Goal: Transaction & Acquisition: Purchase product/service

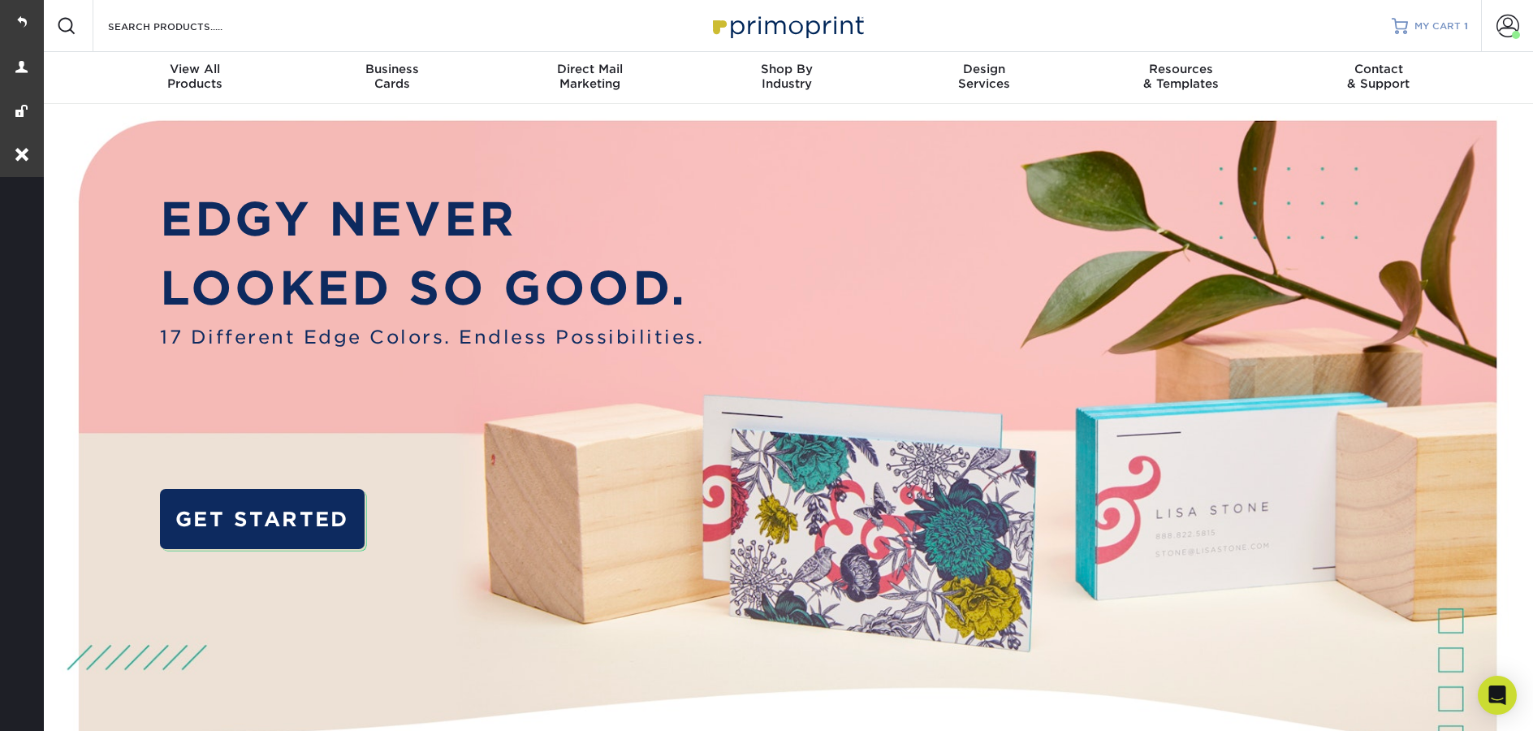
click at [1425, 28] on span "MY CART" at bounding box center [1438, 26] width 46 height 14
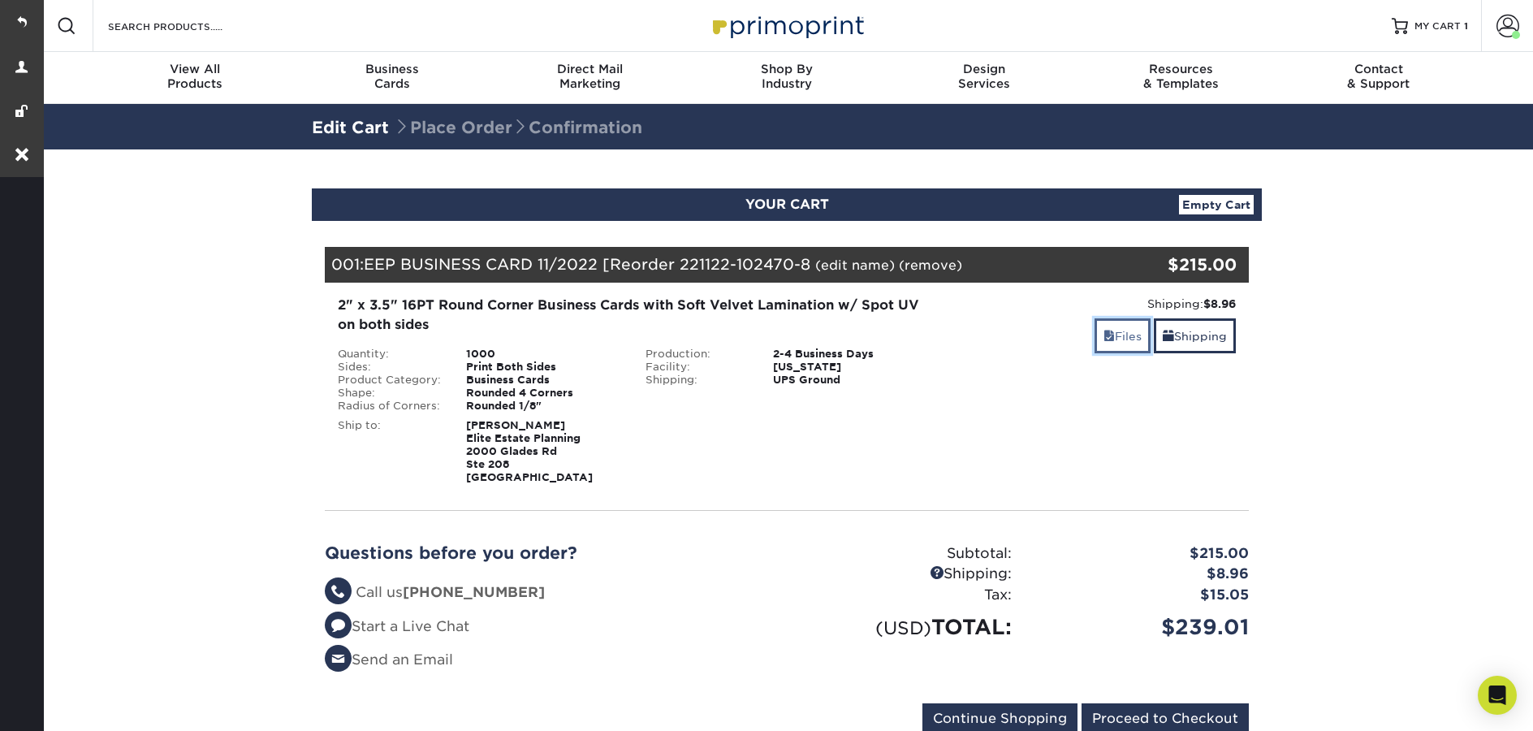
click at [1104, 339] on span at bounding box center [1109, 336] width 11 height 13
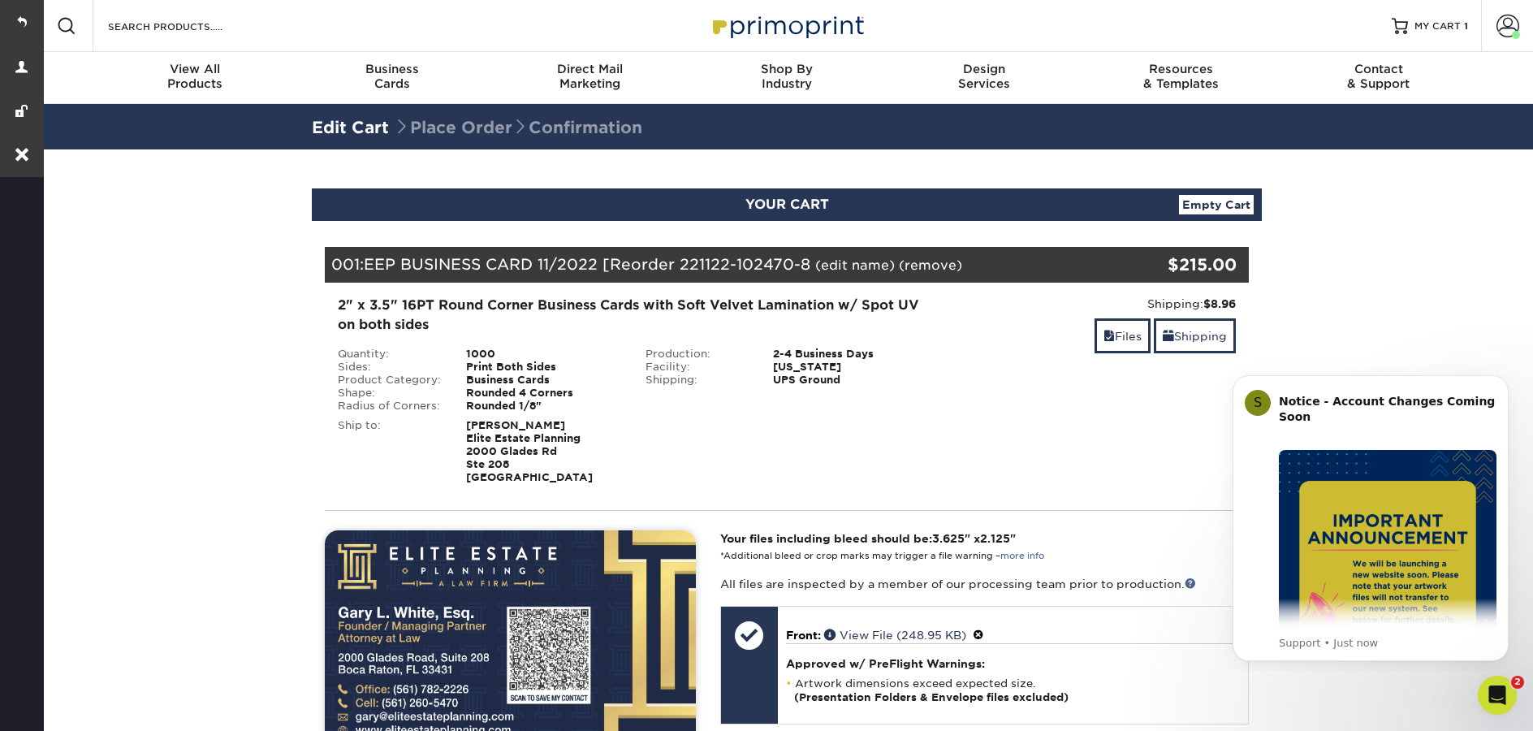
click at [846, 256] on div "001: EEP BUSINESS CARD 11/2022 [Reorder 221122-102470-8 (edit name) (remove) Ar…" at bounding box center [710, 265] width 770 height 36
click at [847, 265] on link "(edit name)" at bounding box center [855, 264] width 80 height 15
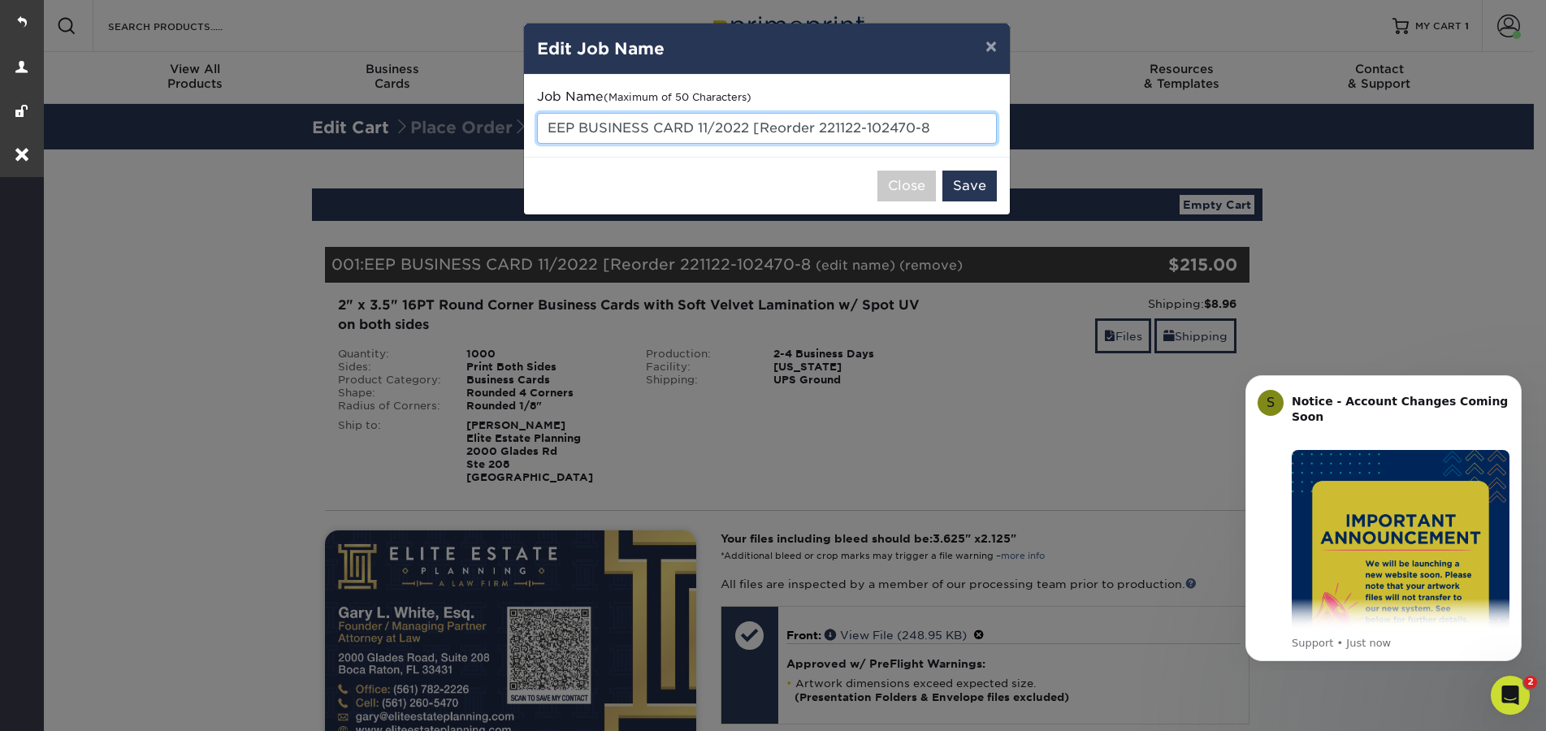
drag, startPoint x: 954, startPoint y: 127, endPoint x: 702, endPoint y: 132, distance: 251.8
click at [702, 132] on input "EEP BUSINESS CARD 11/2022 [Reorder 221122-102470-8" at bounding box center [767, 128] width 460 height 31
type input "EEP BUSINESS CARD"
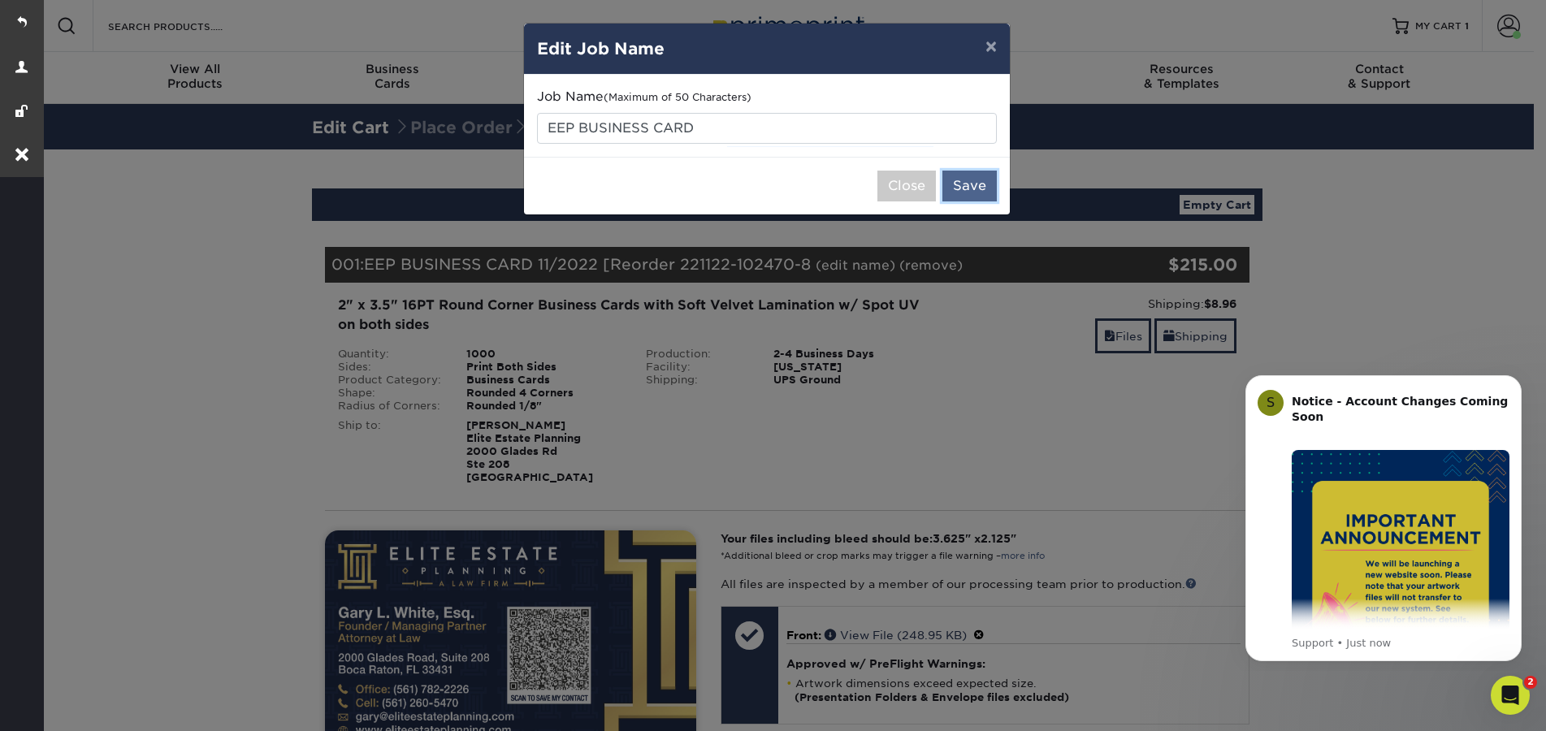
click at [962, 193] on button "Save" at bounding box center [969, 186] width 54 height 31
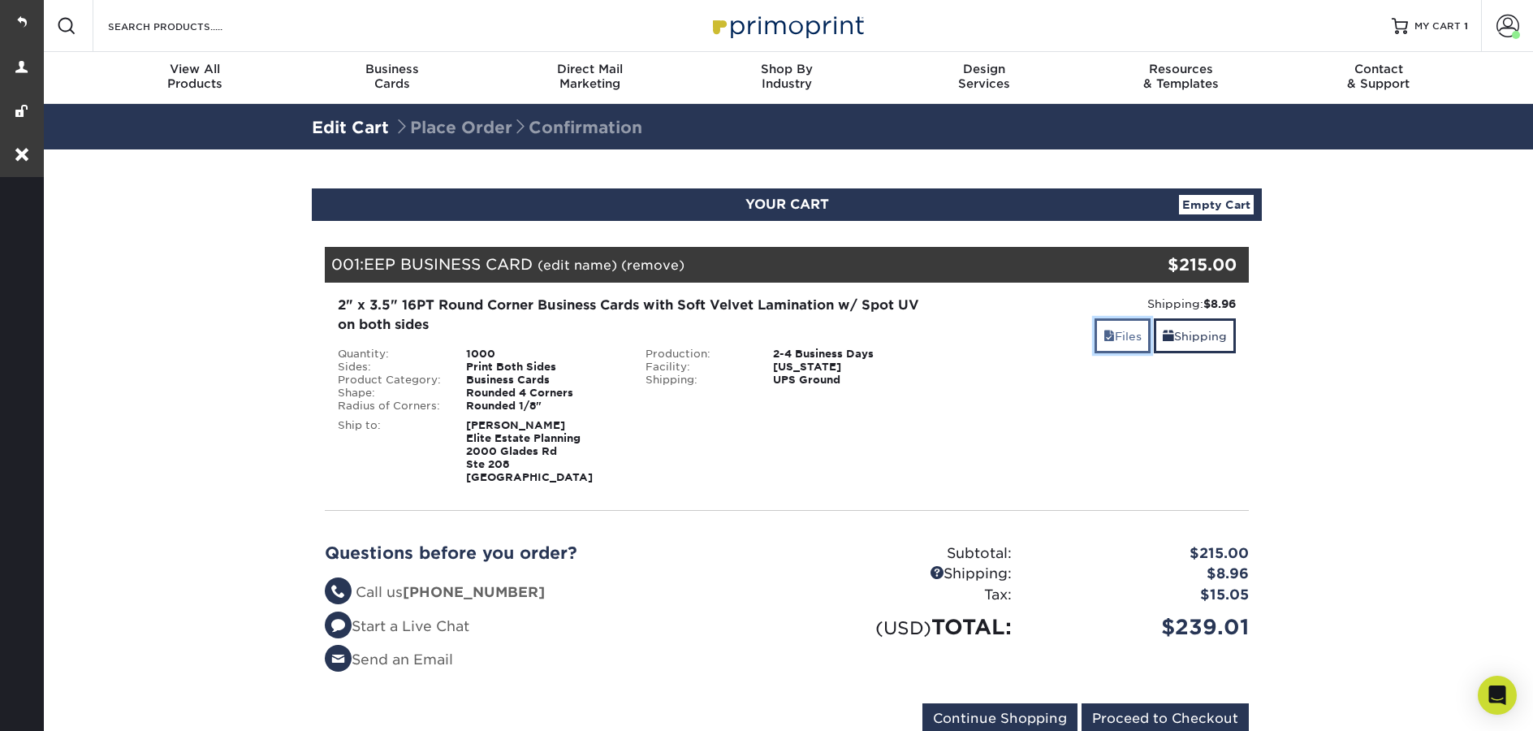
click at [1124, 341] on link "Files" at bounding box center [1123, 335] width 56 height 35
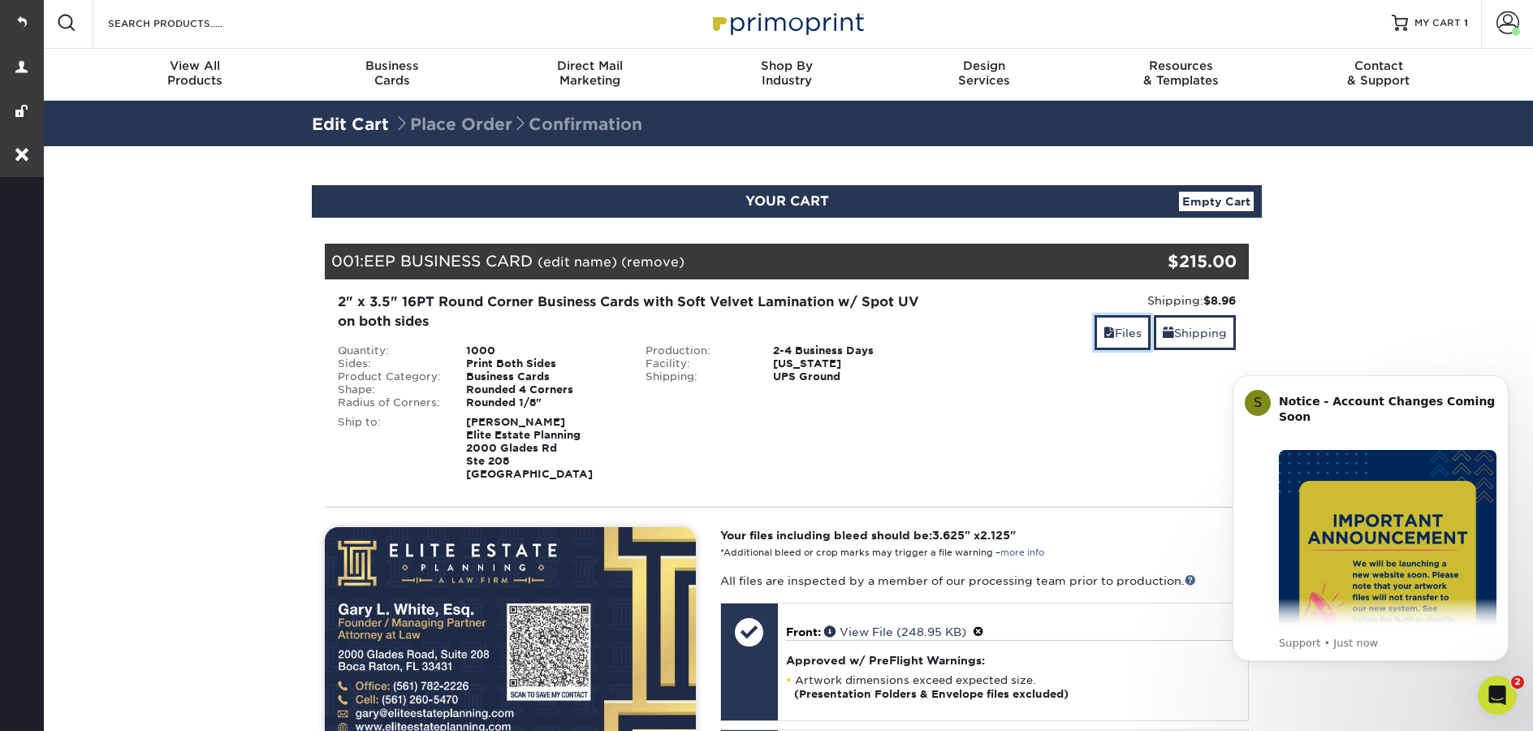
scroll to position [267, 0]
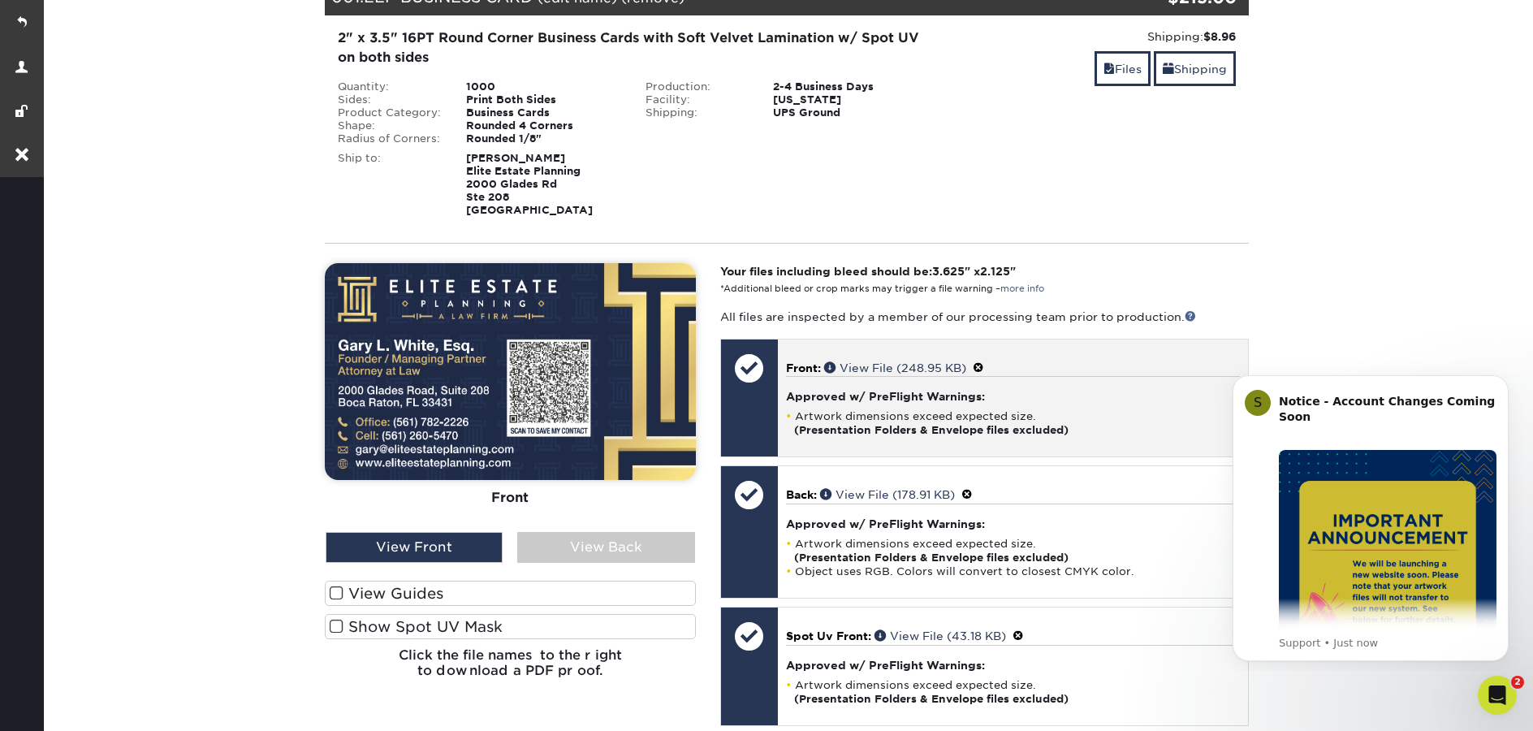
click at [980, 365] on span at bounding box center [978, 367] width 11 height 13
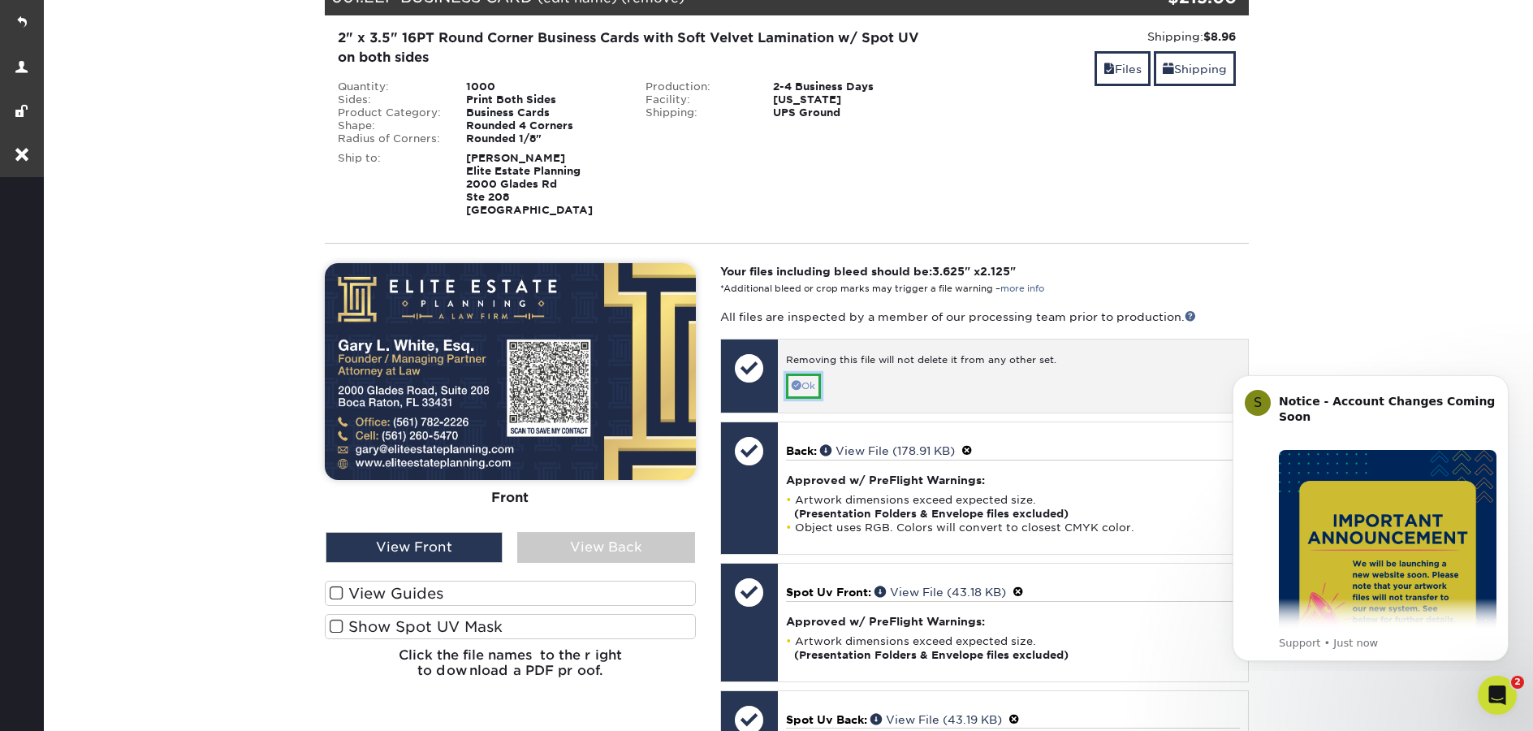
click at [817, 390] on link "Ok" at bounding box center [803, 386] width 35 height 25
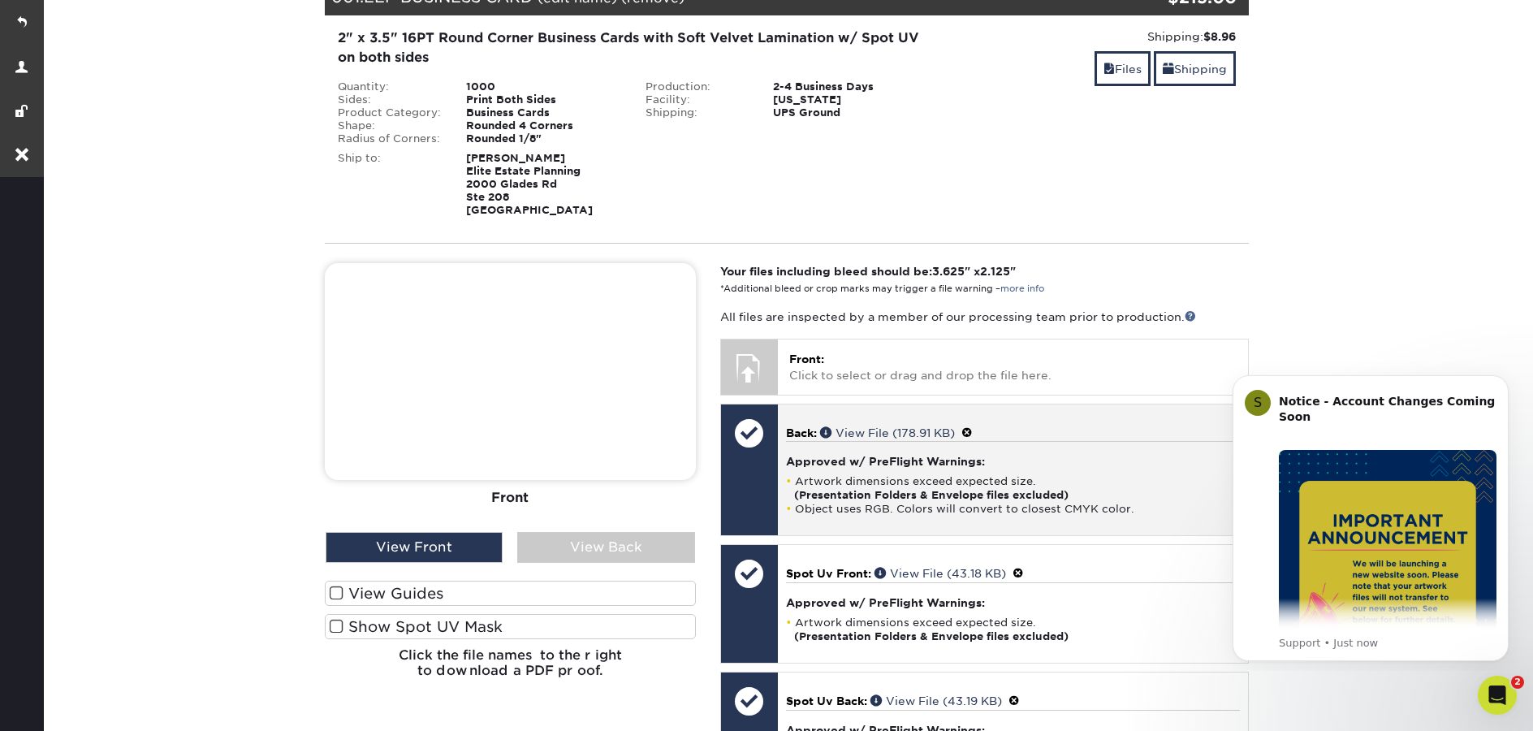
click at [973, 433] on span at bounding box center [967, 432] width 11 height 13
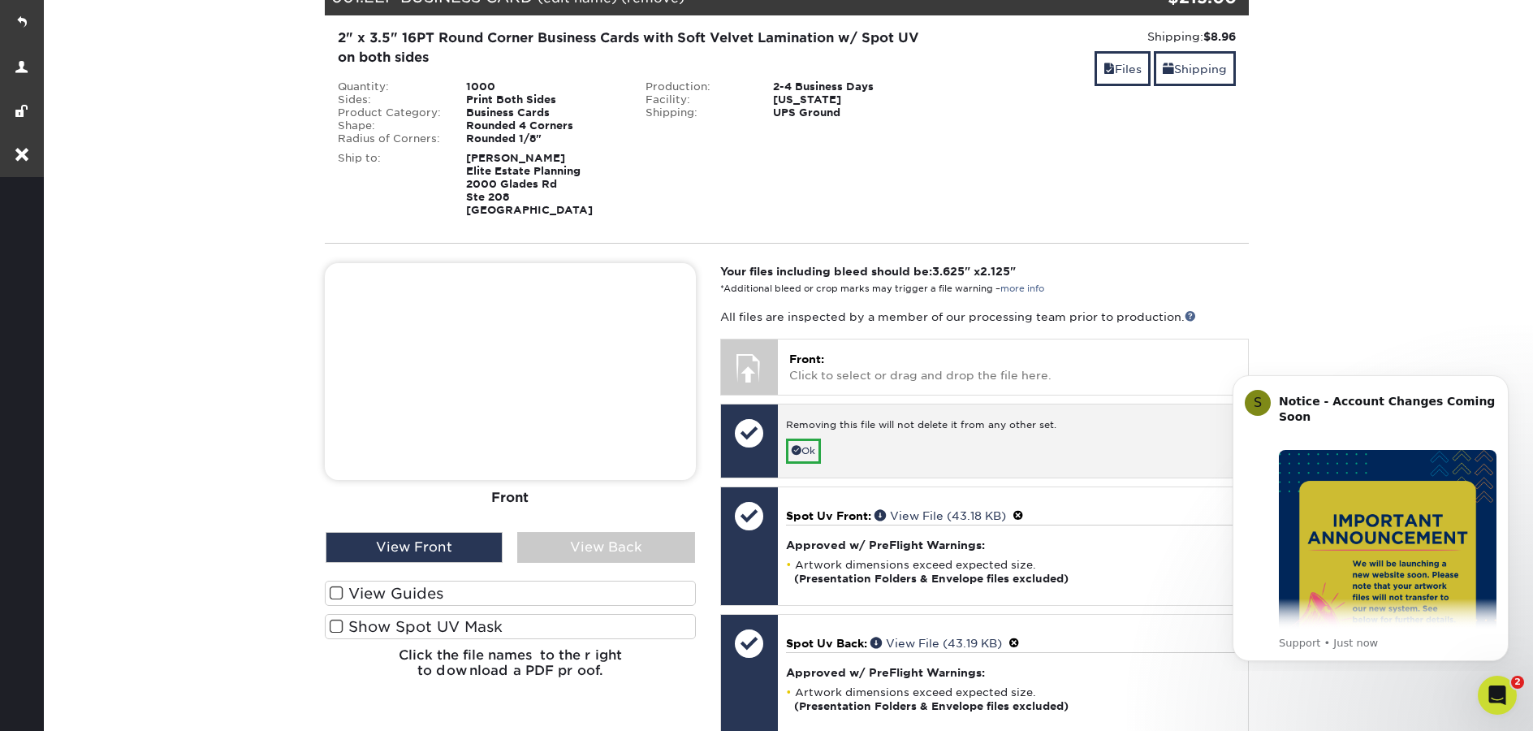
click at [794, 434] on div "Removing this file will not delete it from any other set." at bounding box center [1013, 428] width 454 height 20
click at [793, 446] on span at bounding box center [797, 450] width 10 height 10
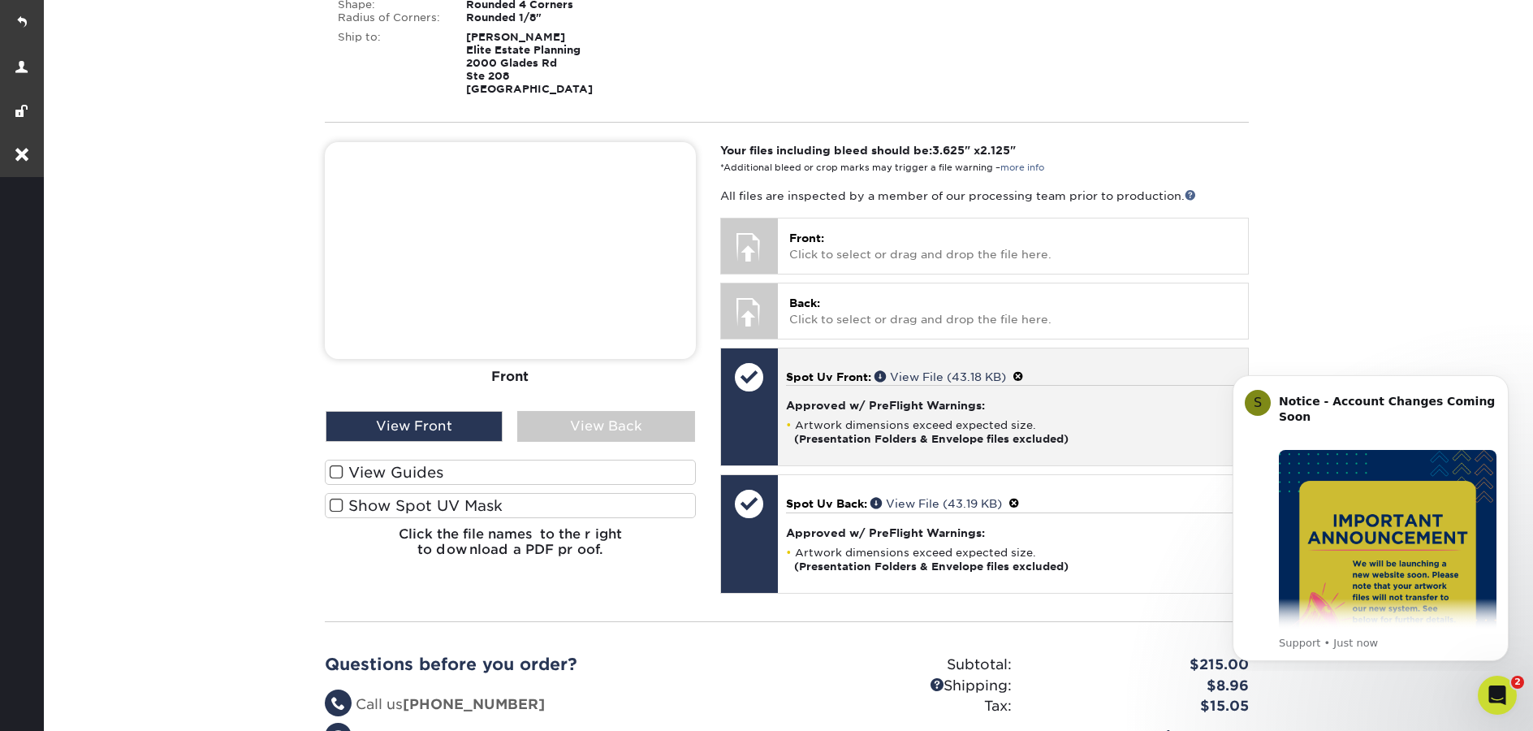
scroll to position [411, 0]
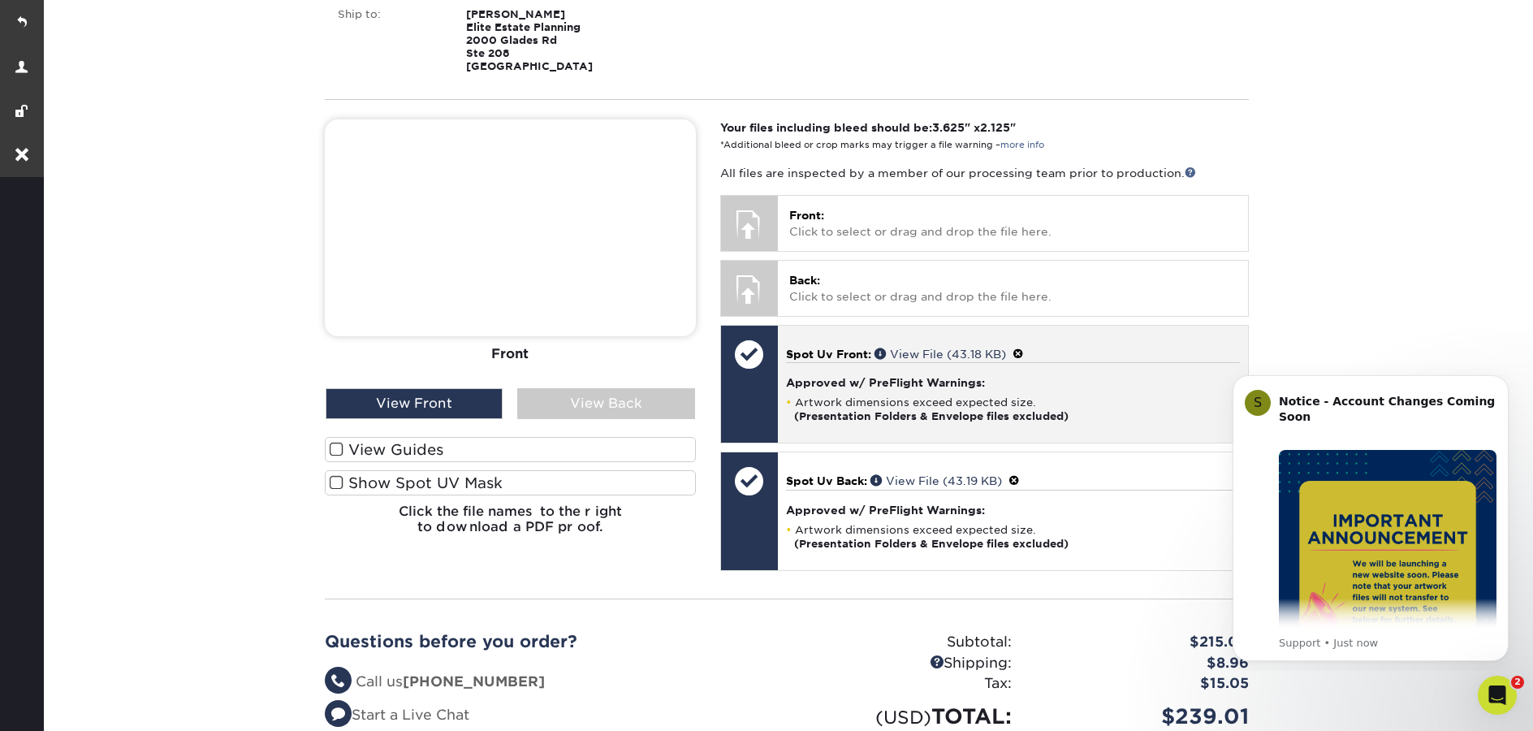
click at [1020, 353] on span at bounding box center [1018, 354] width 11 height 13
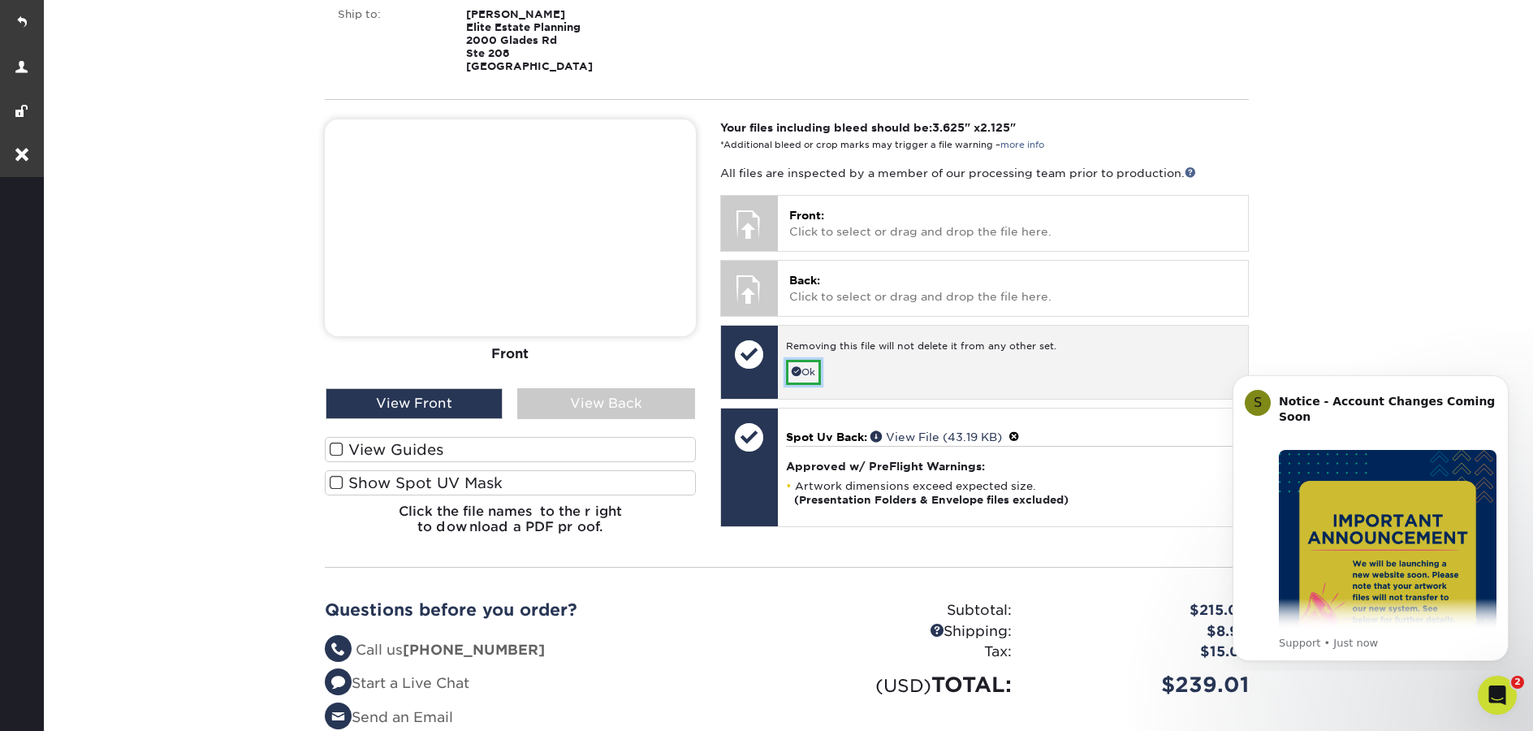
click at [811, 378] on link "Ok" at bounding box center [803, 372] width 35 height 25
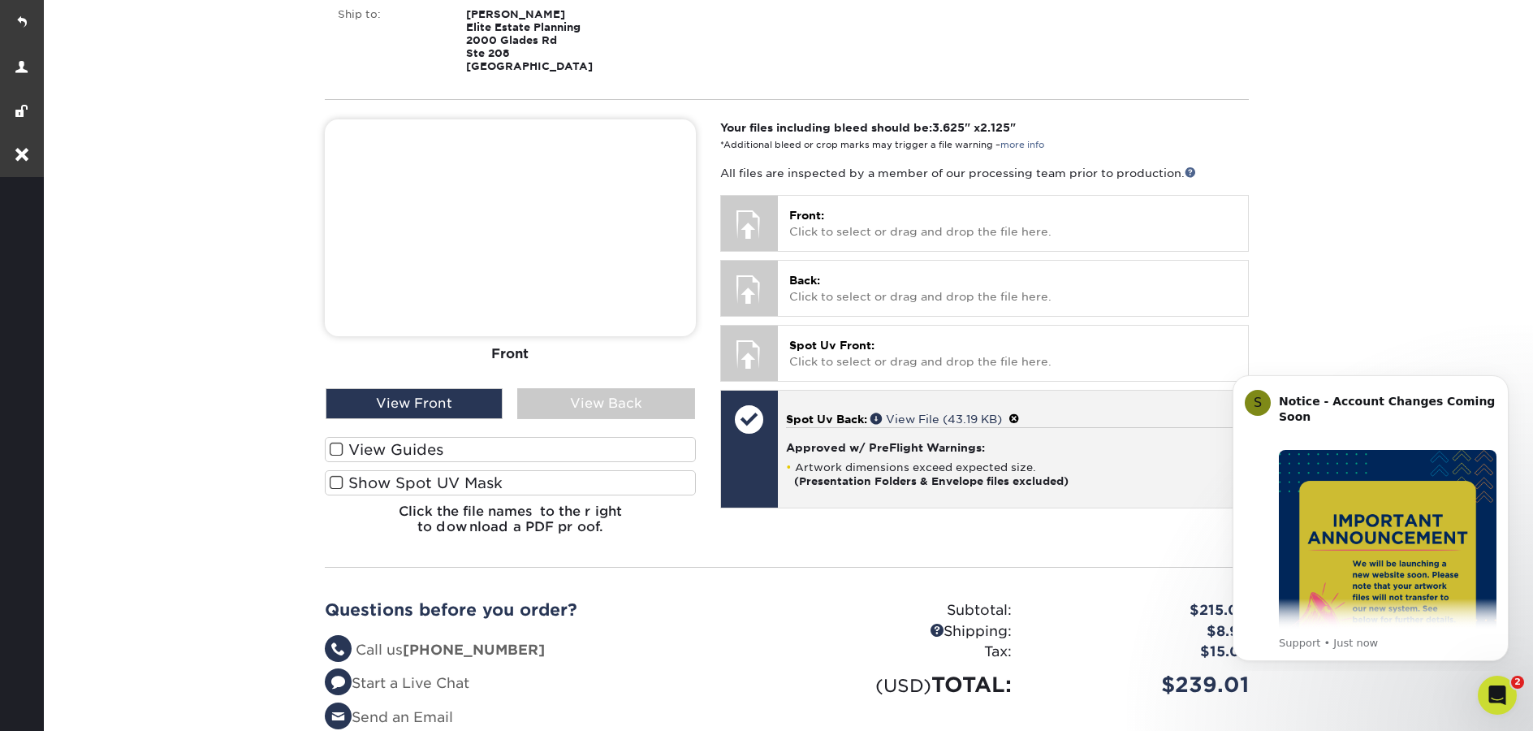
click at [1019, 418] on span at bounding box center [1014, 419] width 11 height 13
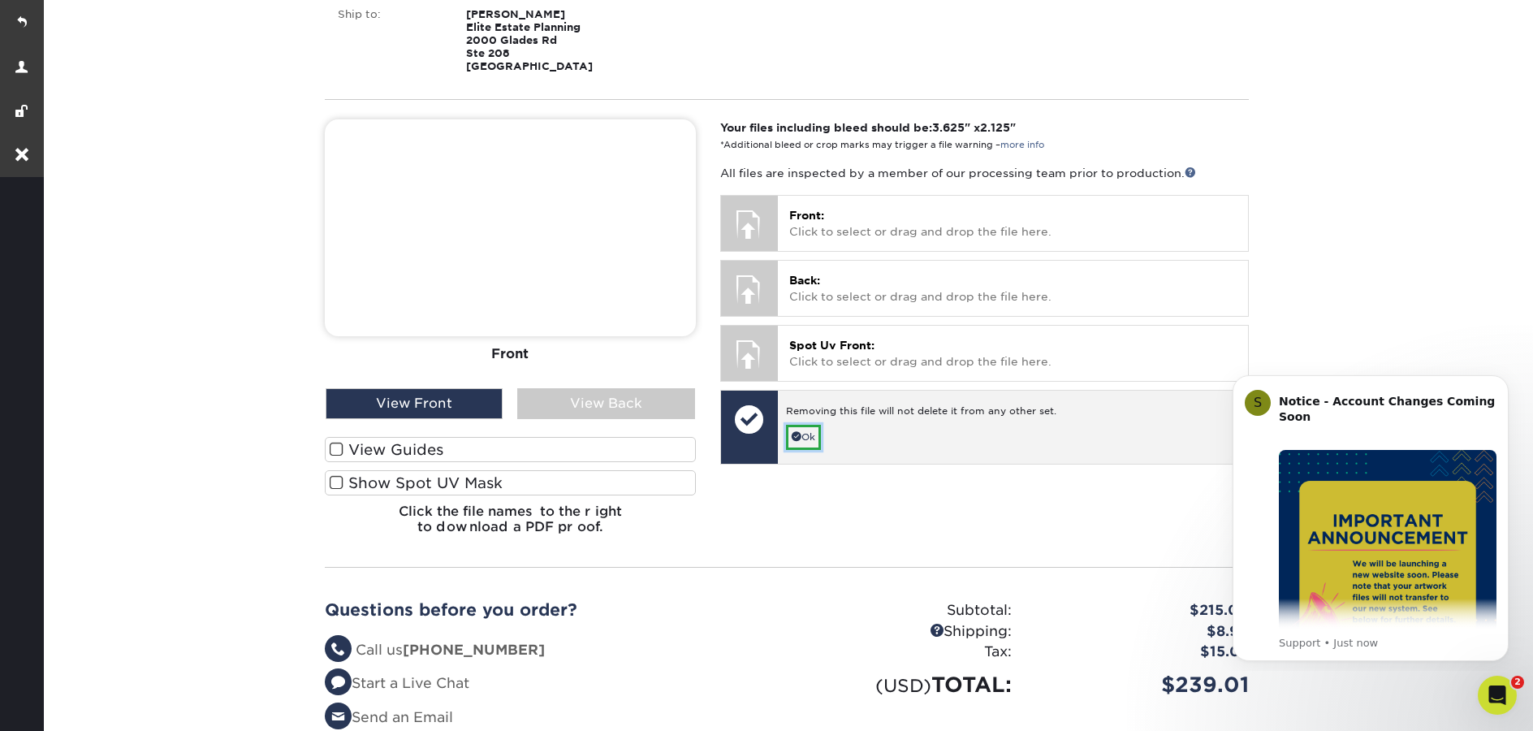
click at [794, 435] on span at bounding box center [797, 436] width 10 height 10
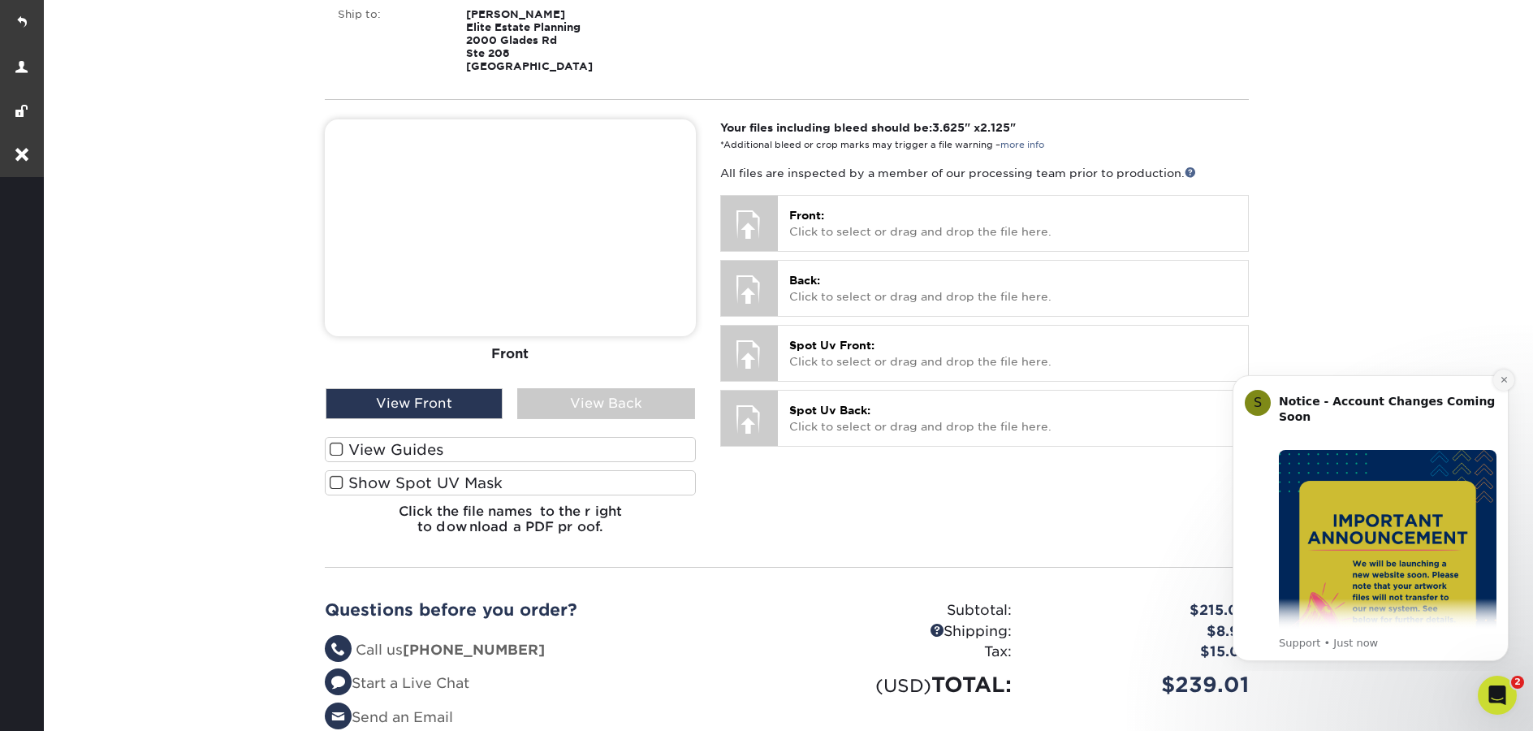
click at [1498, 382] on button "Dismiss notification" at bounding box center [1504, 380] width 21 height 21
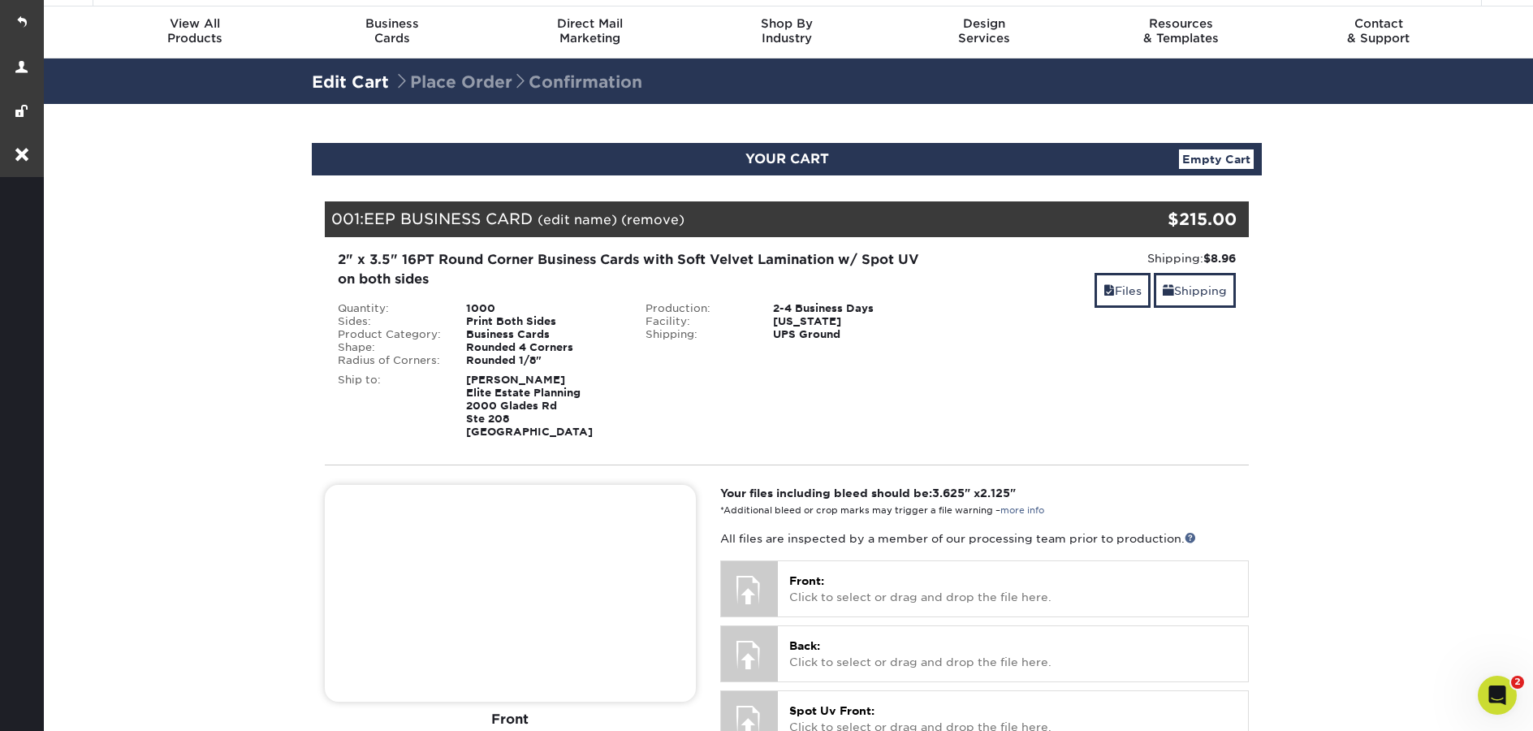
scroll to position [37, 0]
